Goal: Information Seeking & Learning: Learn about a topic

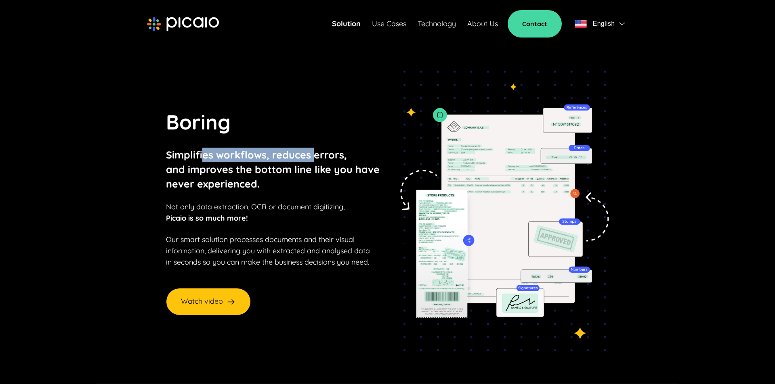
drag, startPoint x: 200, startPoint y: 161, endPoint x: 308, endPoint y: 162, distance: 107.4
click at [307, 162] on p "Simplifies workflows, reduces errors, and improves the bottom line like you hav…" at bounding box center [273, 170] width 214 height 44
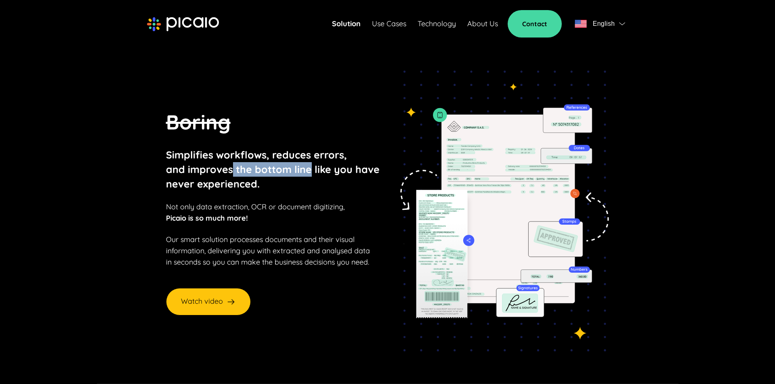
drag, startPoint x: 300, startPoint y: 175, endPoint x: 204, endPoint y: 174, distance: 95.3
click at [222, 175] on p "Simplifies workflows, reduces errors, and improves the bottom line like you hav…" at bounding box center [273, 170] width 214 height 44
drag, startPoint x: 179, startPoint y: 174, endPoint x: 319, endPoint y: 182, distance: 139.9
click at [318, 179] on p "Simplifies workflows, reduces errors, and improves the bottom line like you hav…" at bounding box center [273, 170] width 214 height 44
drag, startPoint x: 344, startPoint y: 176, endPoint x: 229, endPoint y: 182, distance: 114.8
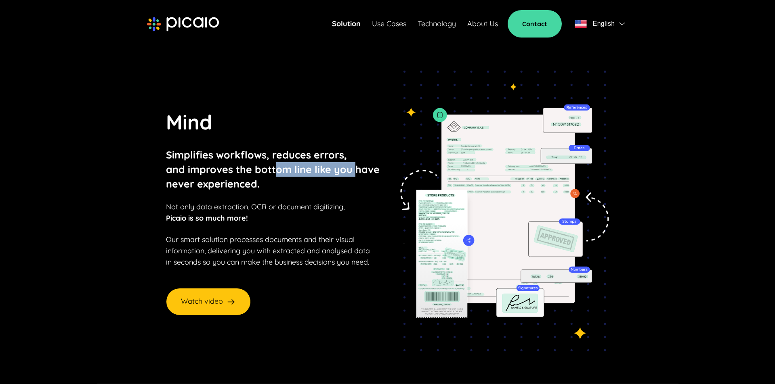
click at [260, 177] on p "Simplifies workflows, reduces errors, and improves the bottom line like you hav…" at bounding box center [273, 170] width 214 height 44
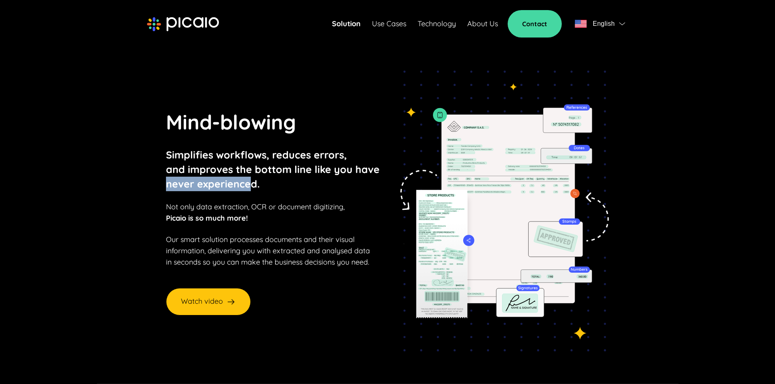
drag, startPoint x: 177, startPoint y: 190, endPoint x: 241, endPoint y: 196, distance: 64.5
click at [242, 191] on p "Simplifies workflows, reduces errors, and improves the bottom line like you hav…" at bounding box center [273, 170] width 214 height 44
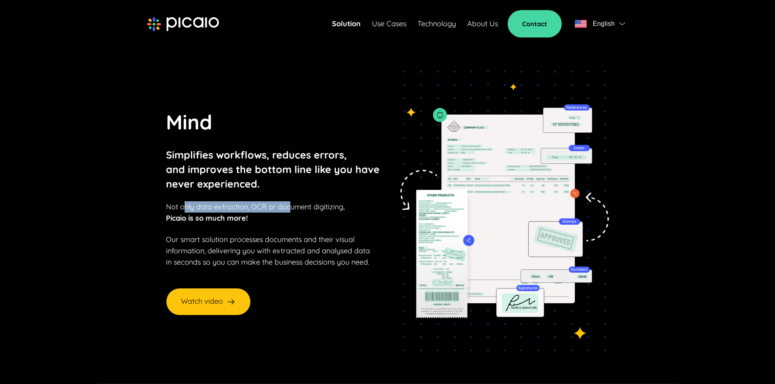
drag, startPoint x: 174, startPoint y: 212, endPoint x: 305, endPoint y: 212, distance: 130.8
click at [290, 212] on span "Not only data extraction, OCR or document digitizing," at bounding box center [255, 206] width 178 height 9
drag, startPoint x: 297, startPoint y: 214, endPoint x: 206, endPoint y: 212, distance: 90.8
click at [212, 212] on span "Not only data extraction, OCR or document digitizing," at bounding box center [255, 206] width 178 height 9
drag, startPoint x: 158, startPoint y: 209, endPoint x: 233, endPoint y: 212, distance: 75.6
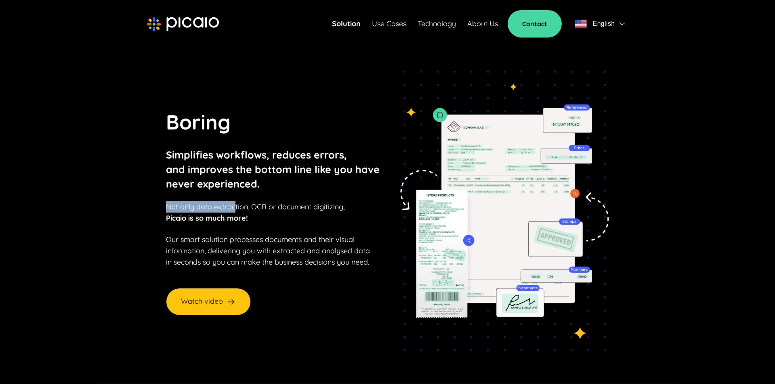
click at [228, 211] on span "Not only data extraction, OCR or document digitizing," at bounding box center [255, 206] width 178 height 9
drag, startPoint x: 254, startPoint y: 214, endPoint x: 319, endPoint y: 216, distance: 65.8
click at [321, 212] on span "Not only data extraction, OCR or document digitizing," at bounding box center [255, 206] width 178 height 9
drag, startPoint x: 160, startPoint y: 222, endPoint x: 228, endPoint y: 226, distance: 68.7
click at [228, 226] on section "Boring Simplifies workflows, reduces errors, and improves the bottom line like …" at bounding box center [387, 211] width 552 height 346
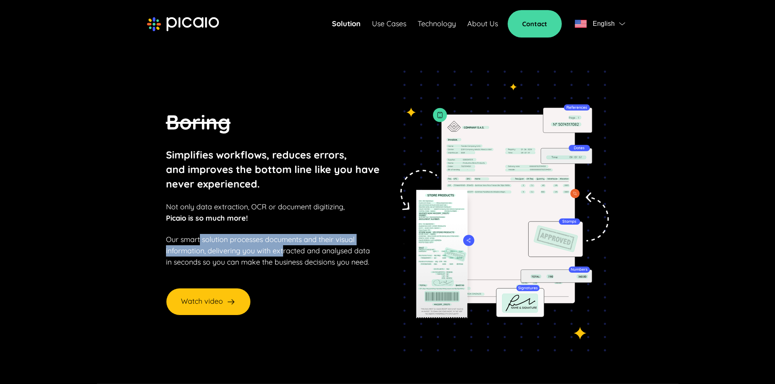
drag, startPoint x: 205, startPoint y: 246, endPoint x: 277, endPoint y: 255, distance: 72.8
click at [277, 255] on p "Our smart solution processes documents and their visual information, delivering…" at bounding box center [268, 251] width 204 height 34
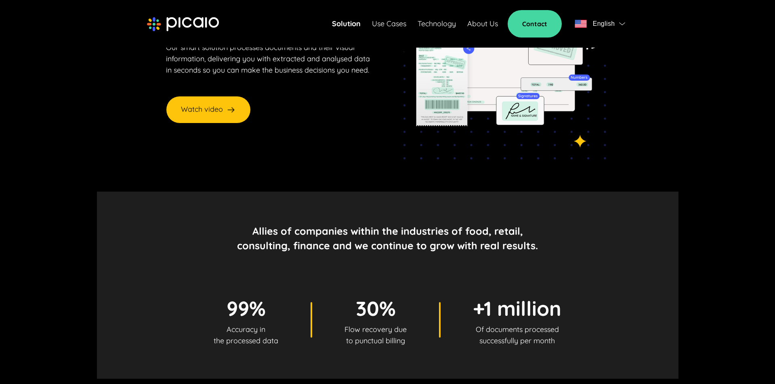
scroll to position [188, 0]
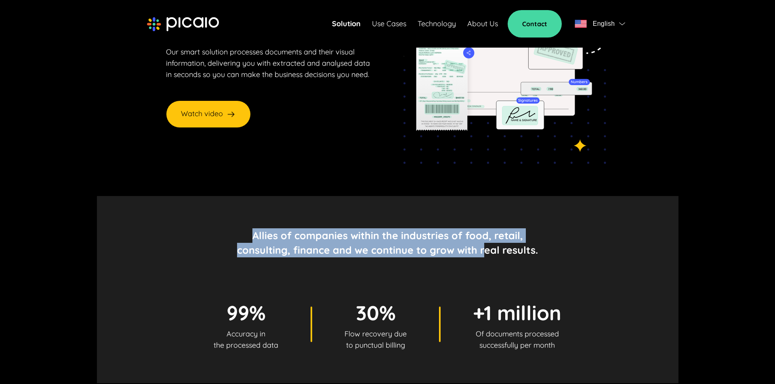
drag, startPoint x: 308, startPoint y: 248, endPoint x: 457, endPoint y: 262, distance: 149.7
click at [487, 258] on p "Allies of companies within the industries of food, retail, consulting, finance …" at bounding box center [387, 242] width 301 height 29
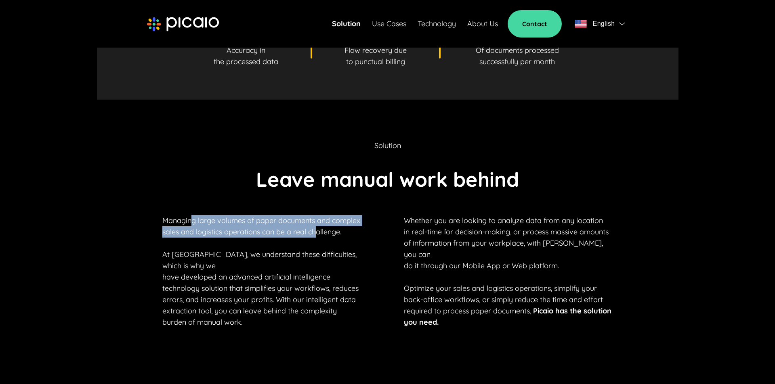
scroll to position [472, 0]
drag, startPoint x: 223, startPoint y: 232, endPoint x: 322, endPoint y: 250, distance: 100.1
click at [325, 248] on p "Managing large volumes of paper documents and complex sales and logistics opera…" at bounding box center [266, 271] width 209 height 113
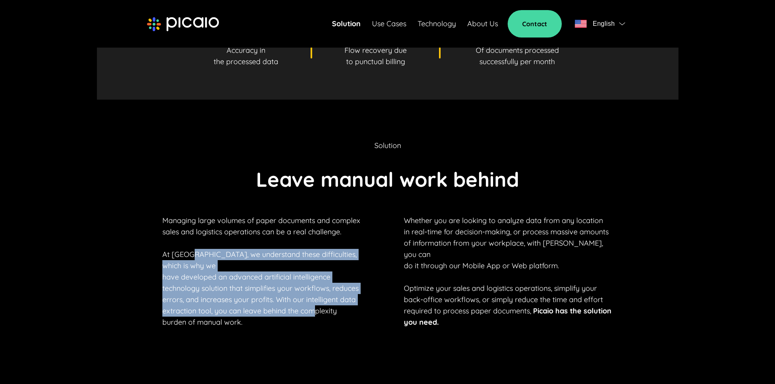
drag, startPoint x: 278, startPoint y: 299, endPoint x: 337, endPoint y: 316, distance: 61.4
click at [333, 315] on p "Managing large volumes of paper documents and complex sales and logistics opera…" at bounding box center [266, 271] width 209 height 113
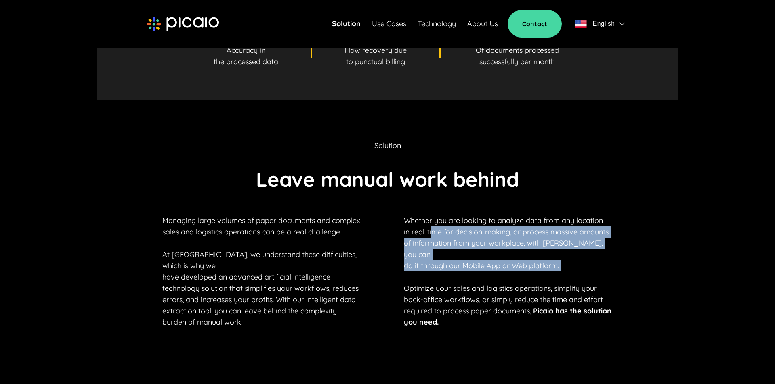
drag, startPoint x: 445, startPoint y: 248, endPoint x: 545, endPoint y: 282, distance: 106.0
click at [545, 282] on p "Whether you are looking to analyze data from any location in real-time for deci…" at bounding box center [508, 271] width 209 height 113
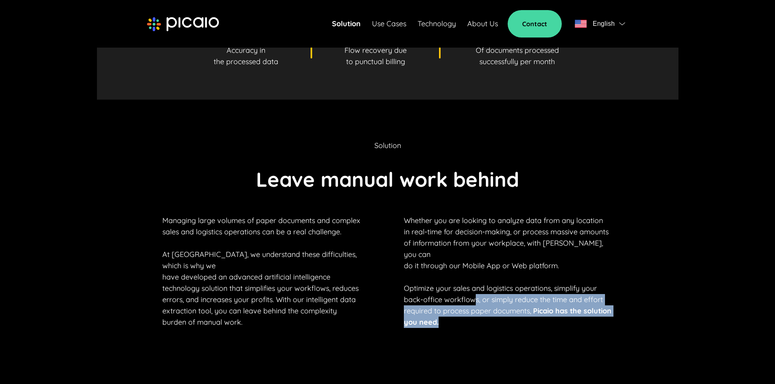
drag, startPoint x: 474, startPoint y: 294, endPoint x: 546, endPoint y: 342, distance: 86.6
click at [546, 342] on section "Solution Leave manual work behind Managing large volumes of paper documents and…" at bounding box center [387, 234] width 581 height 269
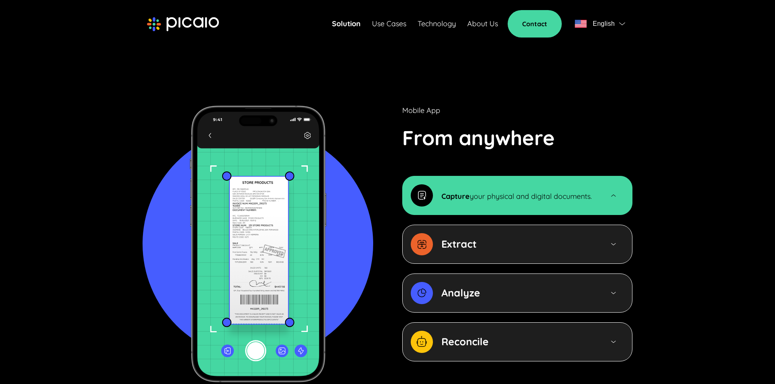
scroll to position [785, 0]
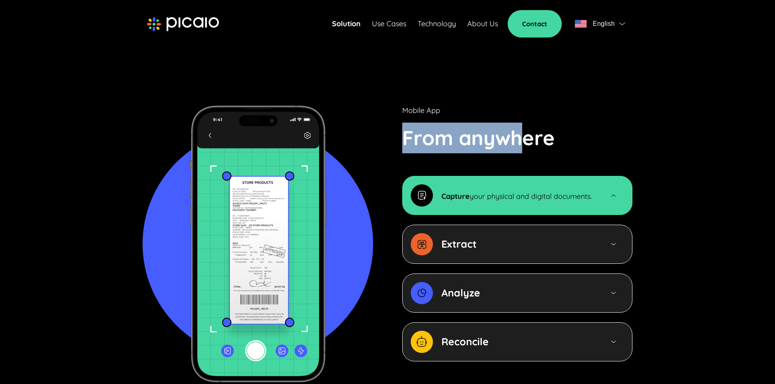
drag, startPoint x: 480, startPoint y: 139, endPoint x: 518, endPoint y: 144, distance: 37.4
click at [518, 144] on div "Mobile App From anywhere Capture your physical and digital documents. Extract A…" at bounding box center [388, 244] width 490 height 278
drag, startPoint x: 519, startPoint y: 144, endPoint x: 484, endPoint y: 155, distance: 37.3
click at [519, 144] on p "From anywhere" at bounding box center [478, 138] width 153 height 31
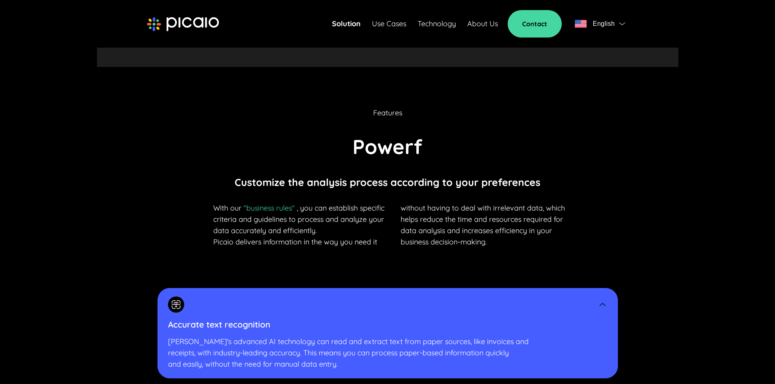
scroll to position [1562, 0]
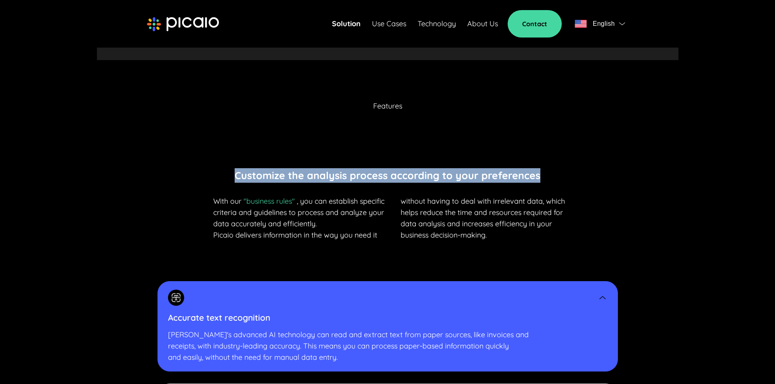
drag, startPoint x: 244, startPoint y: 169, endPoint x: 356, endPoint y: 208, distance: 118.0
click at [452, 186] on div "Features Customize the analysis process according to your preferences With our …" at bounding box center [387, 171] width 414 height 140
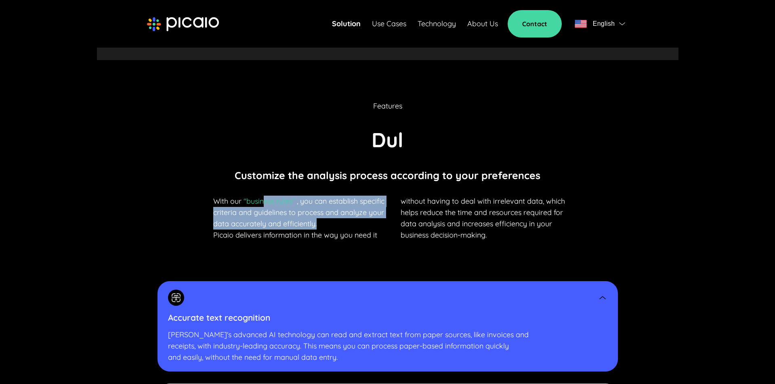
drag, startPoint x: 340, startPoint y: 220, endPoint x: 384, endPoint y: 233, distance: 46.0
click at [363, 227] on p "With our "business rules" , you can establish specific criteria and guidelines …" at bounding box center [300, 218] width 174 height 45
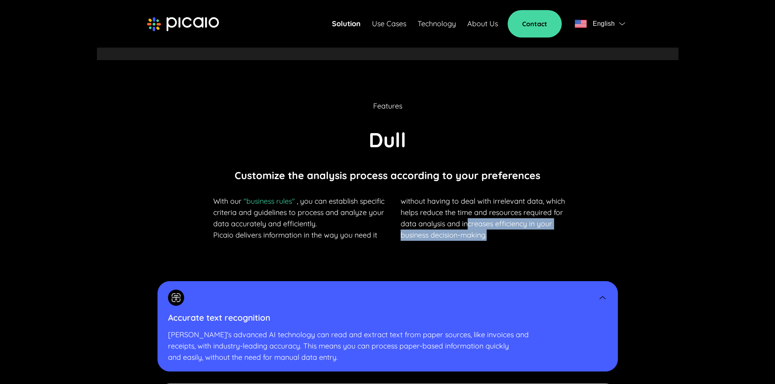
drag, startPoint x: 493, startPoint y: 235, endPoint x: 499, endPoint y: 242, distance: 10.0
click at [508, 241] on p "without having to deal with irrelevant data, which helps reduce the time and re…" at bounding box center [487, 218] width 174 height 45
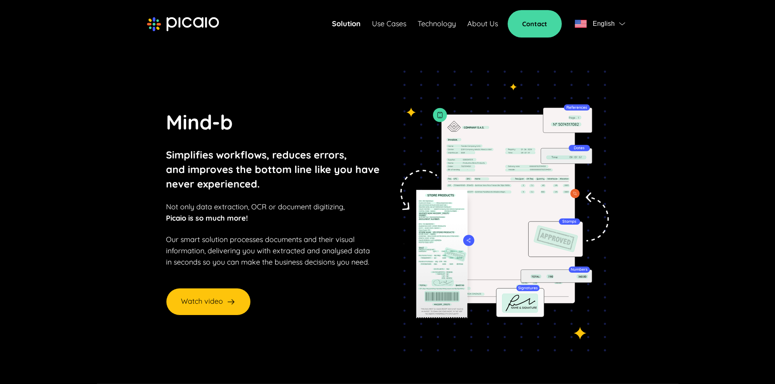
scroll to position [0, 0]
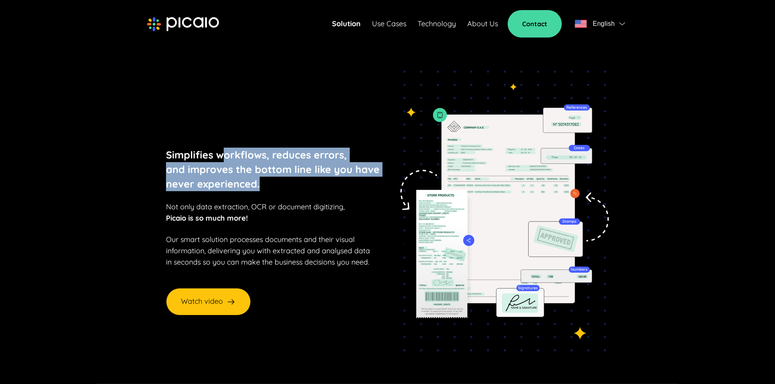
drag, startPoint x: 211, startPoint y: 155, endPoint x: 313, endPoint y: 189, distance: 107.1
click at [306, 187] on p "Simplifies workflows, reduces errors, and improves the bottom line like you hav…" at bounding box center [273, 170] width 214 height 44
click at [317, 188] on p "Simplifies workflows, reduces errors, and improves the bottom line like you hav…" at bounding box center [273, 170] width 214 height 44
